Goal: Transaction & Acquisition: Purchase product/service

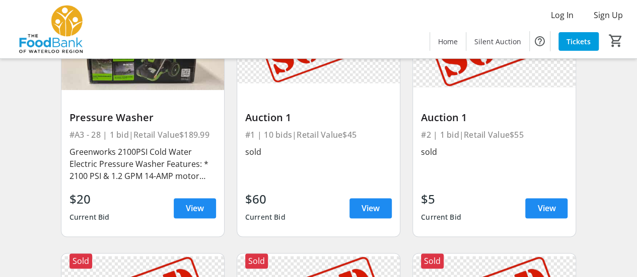
scroll to position [2466, 0]
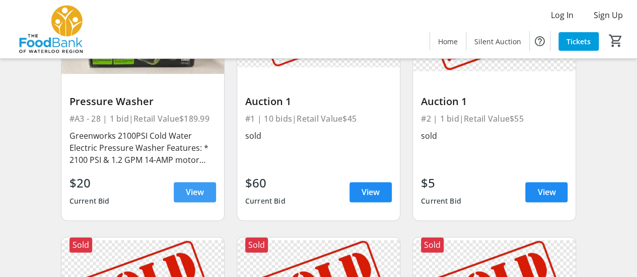
click at [191, 195] on span "View" at bounding box center [195, 192] width 18 height 12
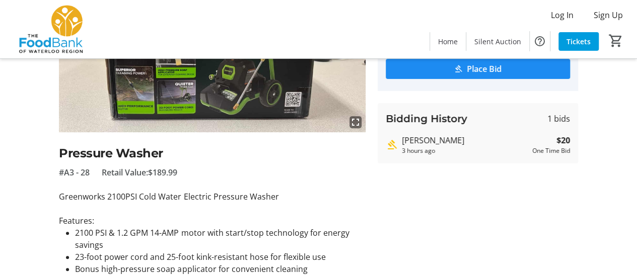
scroll to position [62, 0]
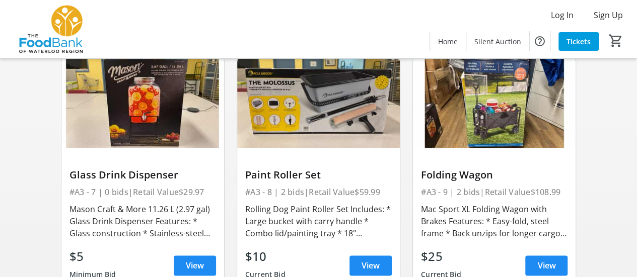
scroll to position [654, 0]
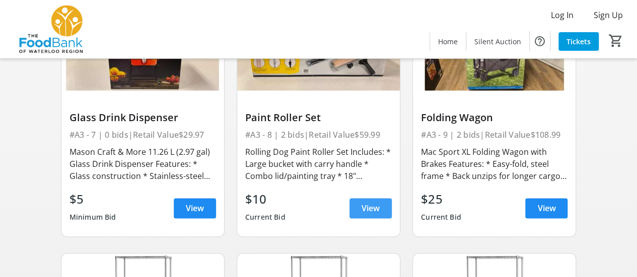
click at [369, 202] on span "View" at bounding box center [370, 208] width 18 height 12
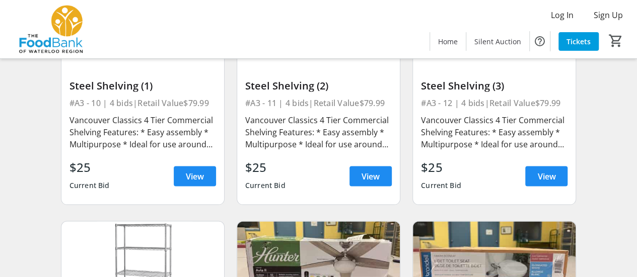
scroll to position [906, 0]
